Goal: Use online tool/utility

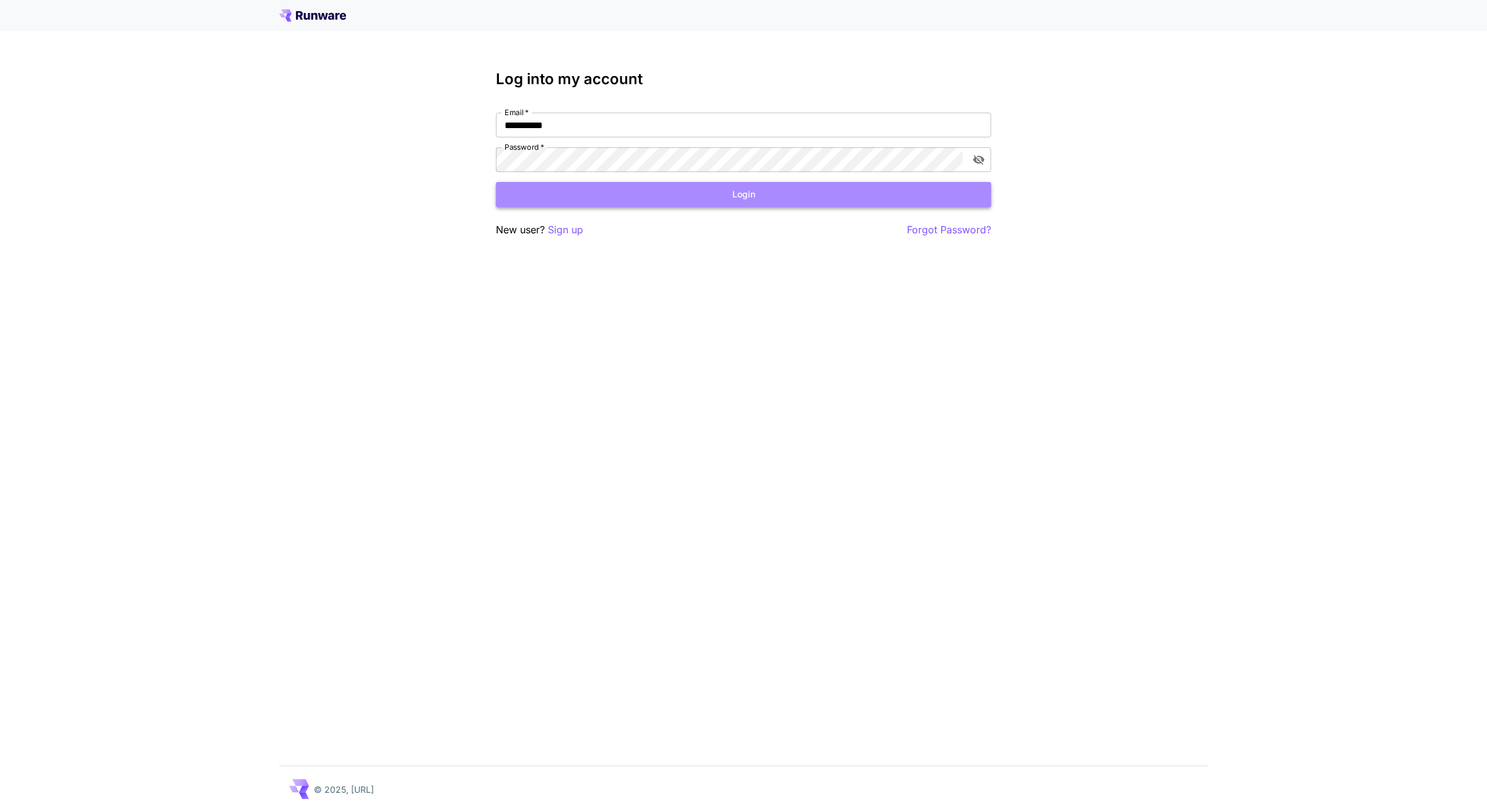
click at [732, 201] on button "Login" at bounding box center [743, 194] width 495 height 25
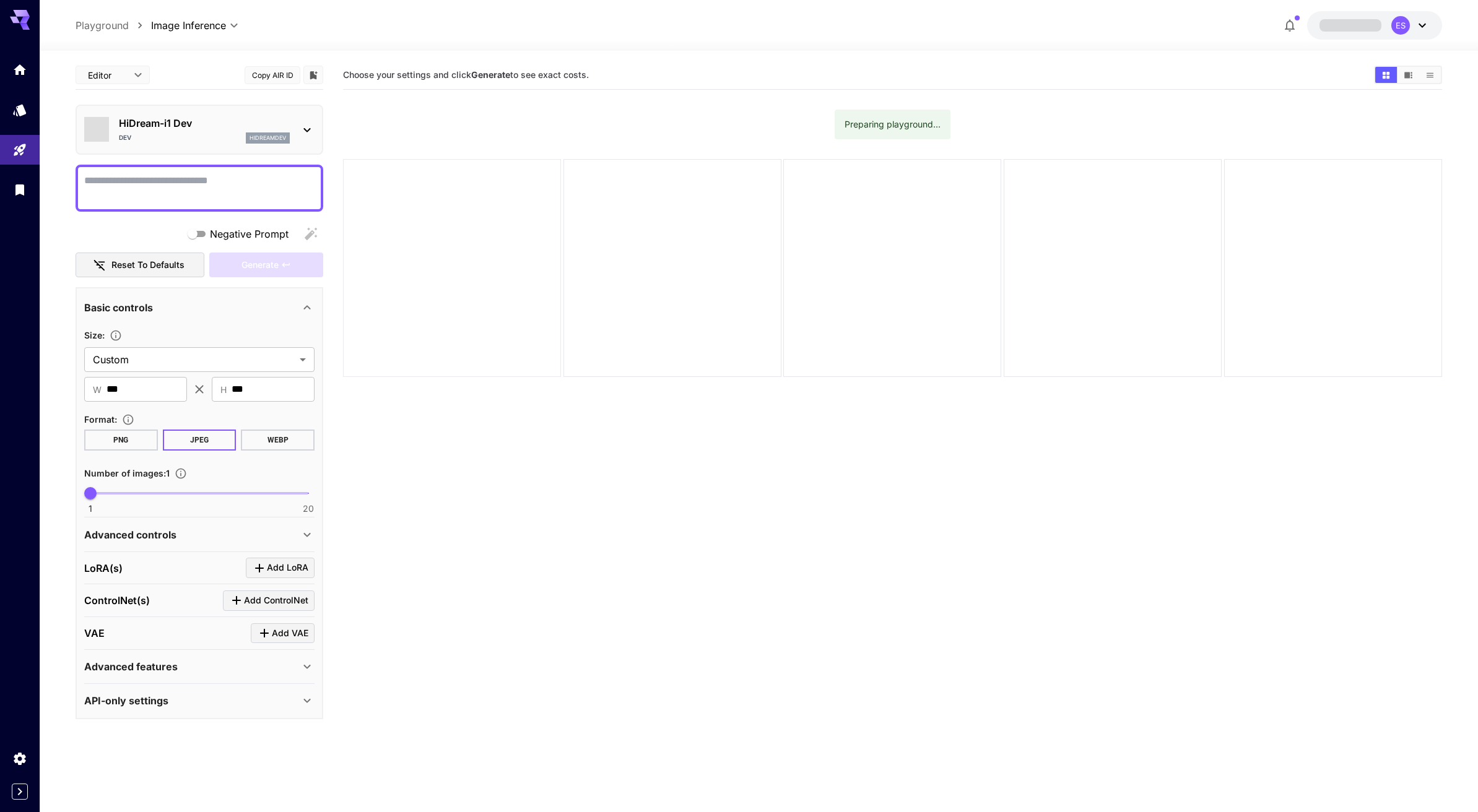
type input "*******"
click at [307, 128] on icon at bounding box center [307, 130] width 15 height 15
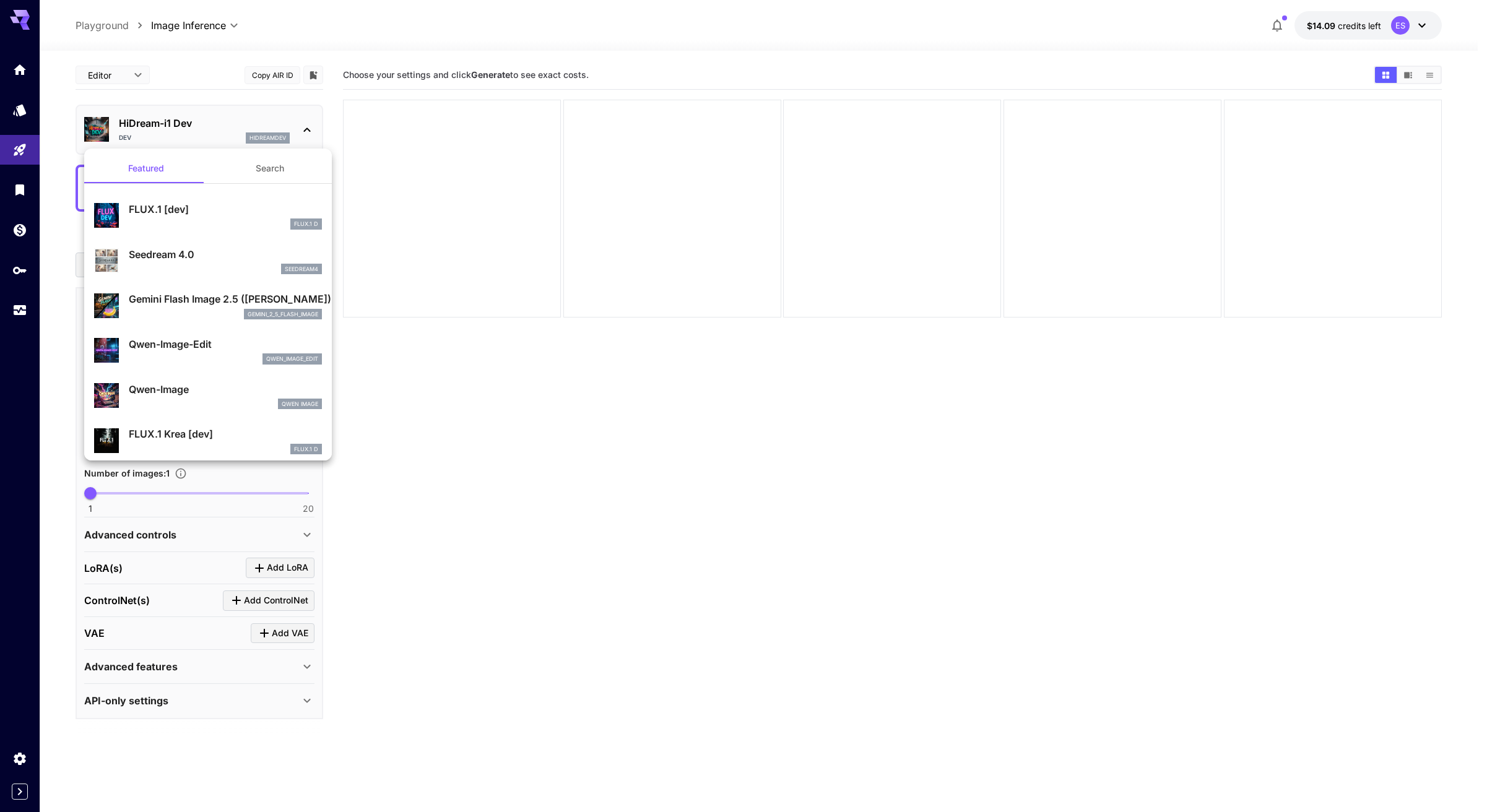
click at [274, 167] on button "Search" at bounding box center [270, 168] width 124 height 30
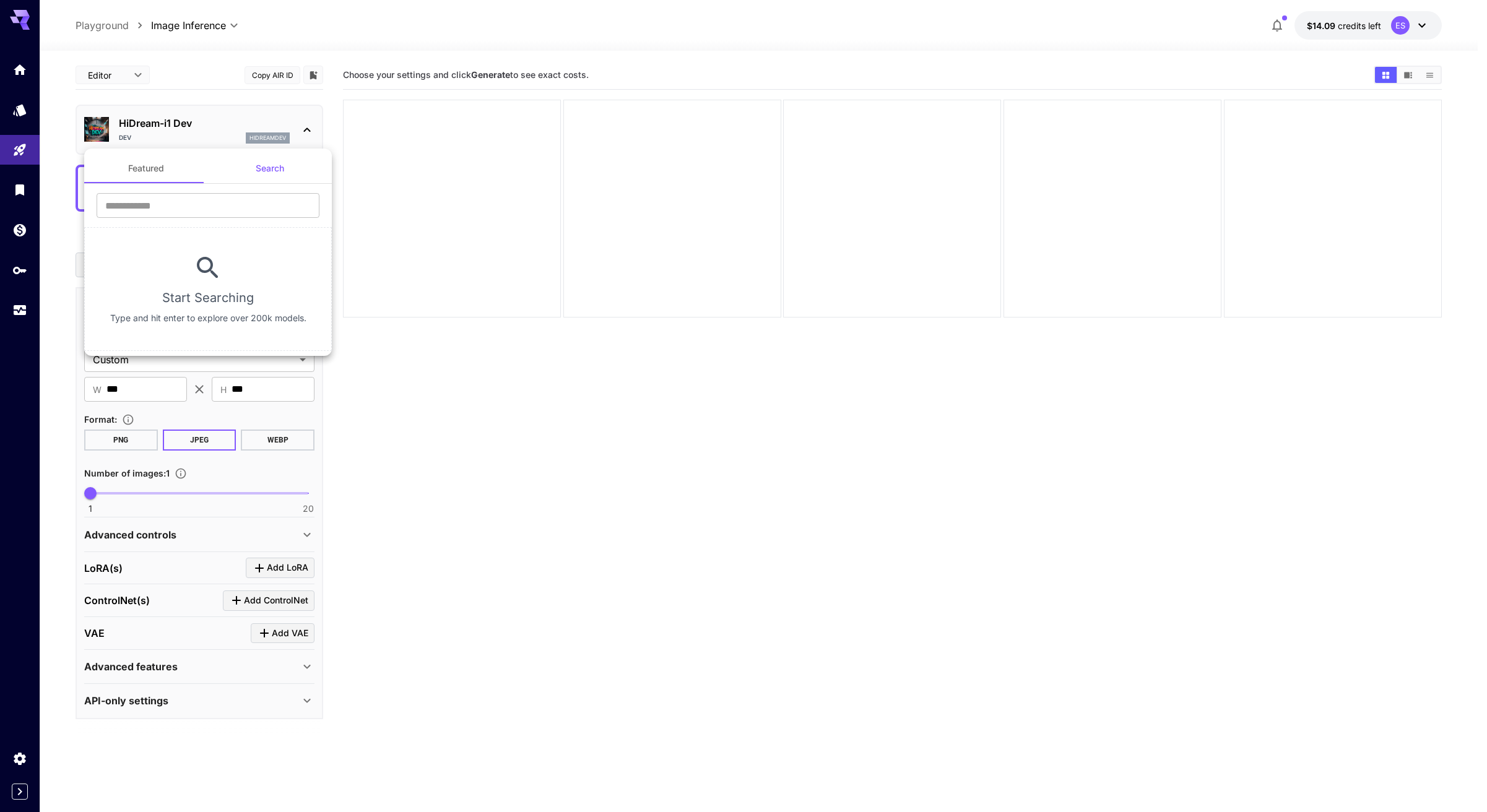
click at [177, 206] on input "text" at bounding box center [208, 205] width 223 height 25
click at [140, 207] on input "text" at bounding box center [208, 205] width 223 height 25
